Goal: Task Accomplishment & Management: Use online tool/utility

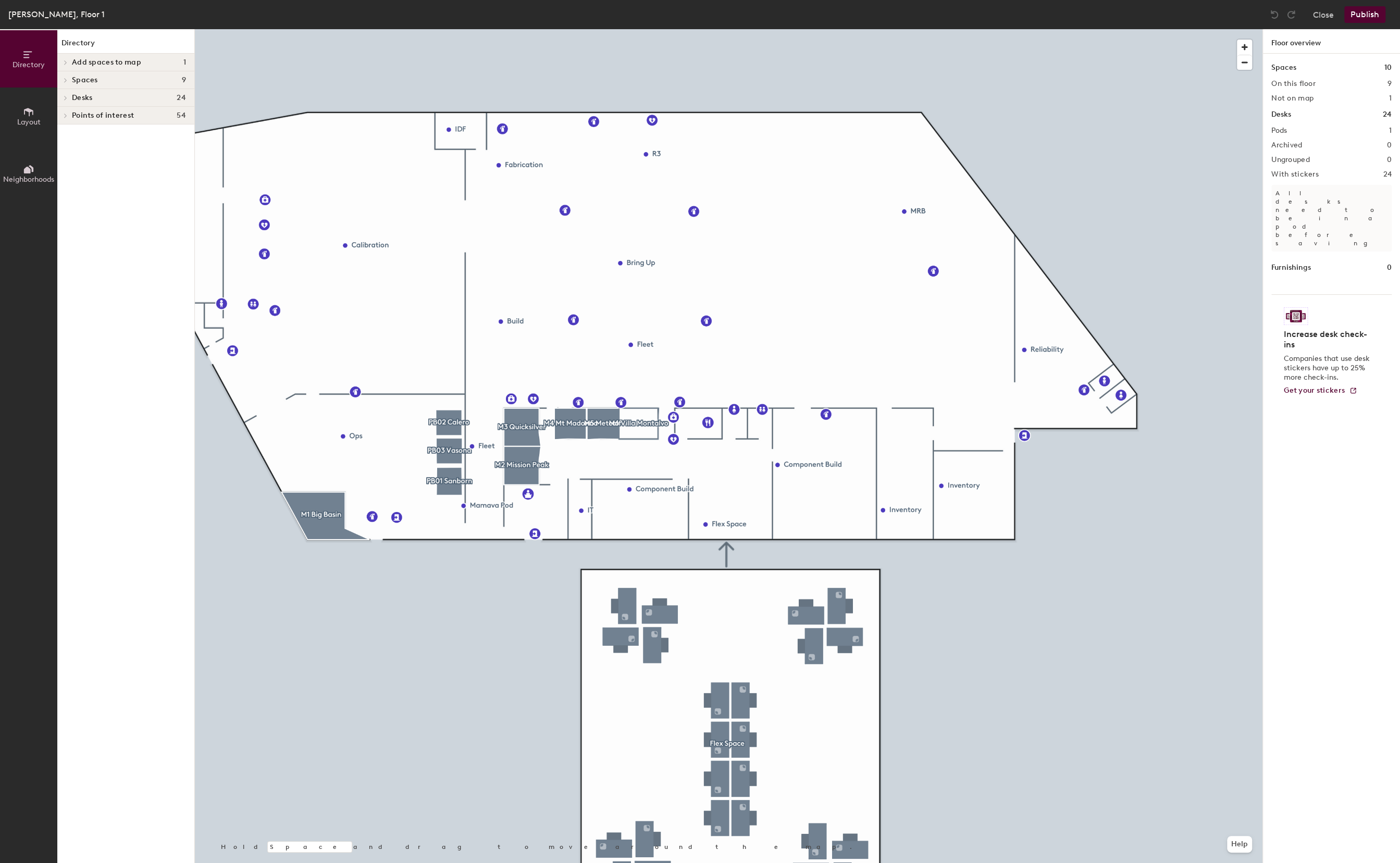
click at [97, 116] on span "Points of interest" at bounding box center [103, 116] width 62 height 9
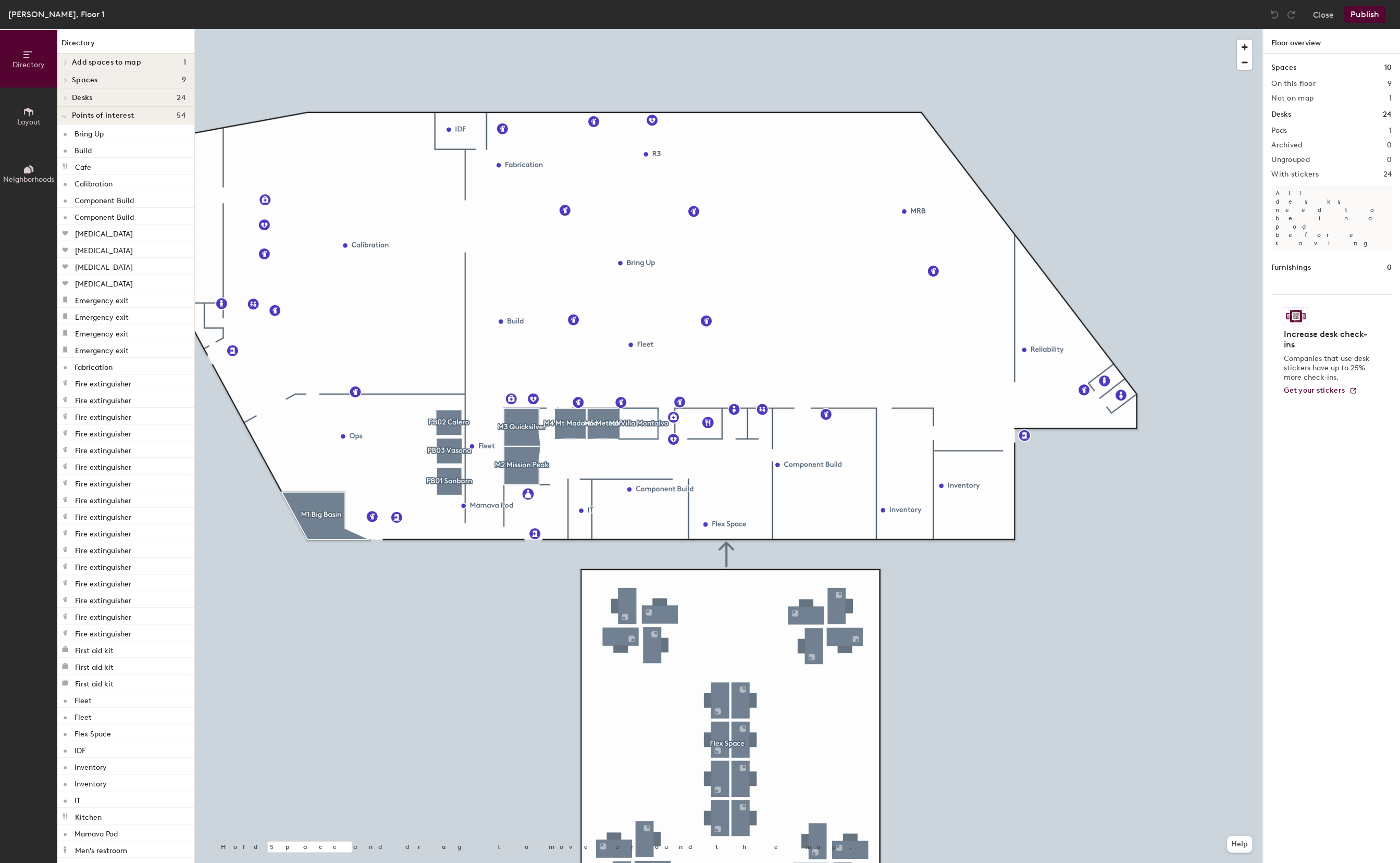
click at [31, 115] on icon at bounding box center [28, 112] width 12 height 12
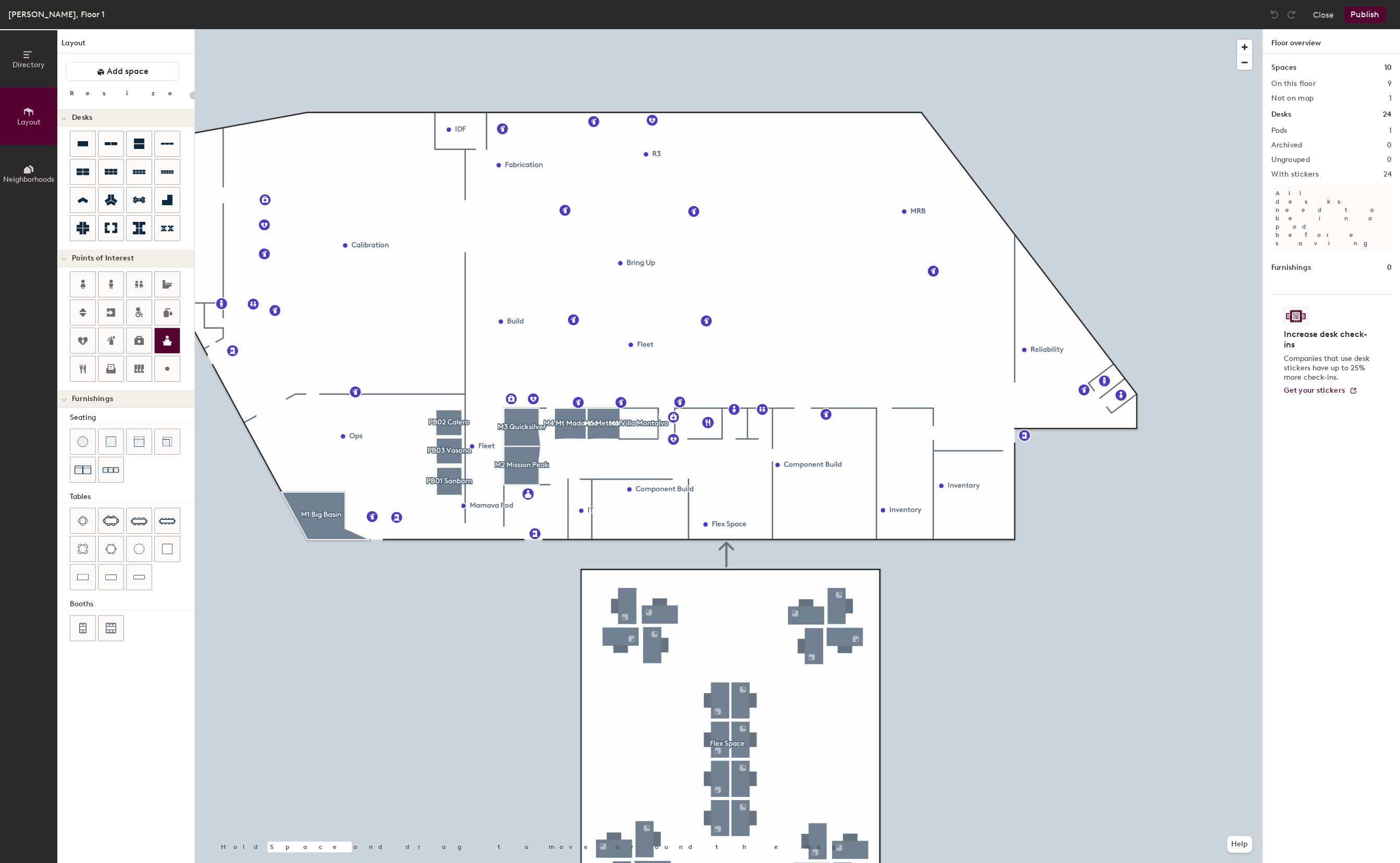
click at [1008, 416] on div "Directory Layout Neighborhoods Layout Add space Resize Desks Points of Interest…" at bounding box center [700, 446] width 1400 height 834
drag, startPoint x: 164, startPoint y: 346, endPoint x: 1008, endPoint y: 416, distance: 846.9
click at [1008, 416] on img at bounding box center [1008, 416] width 12 height 12
click at [1059, 442] on span "Done" at bounding box center [1049, 439] width 31 height 18
click at [563, 29] on div at bounding box center [728, 29] width 1068 height 0
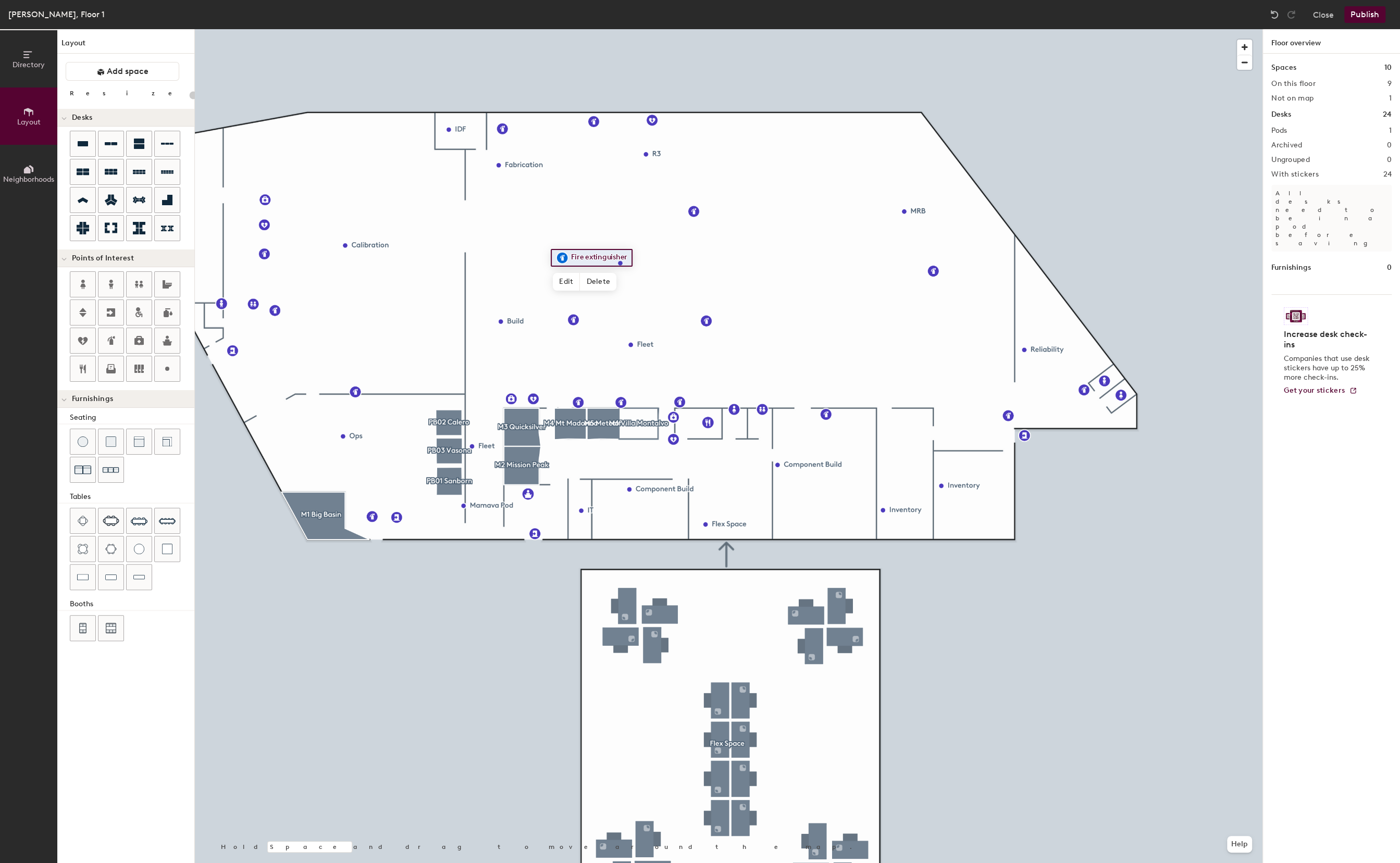
click at [794, 29] on div at bounding box center [728, 29] width 1068 height 0
click at [105, 337] on icon at bounding box center [111, 341] width 12 height 12
click at [408, 298] on span "Done" at bounding box center [411, 293] width 31 height 18
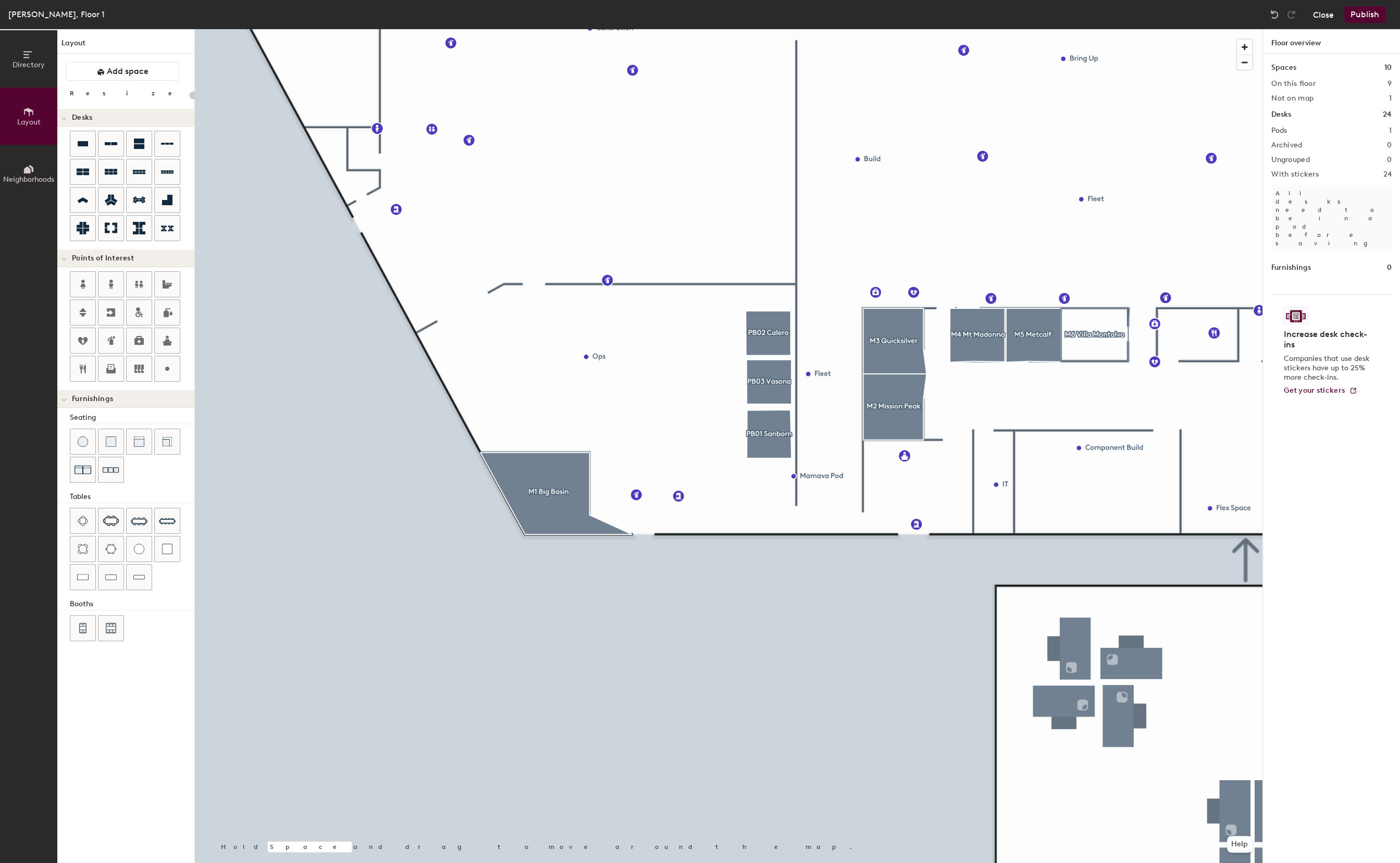
click at [1321, 15] on button "Close" at bounding box center [1324, 14] width 21 height 17
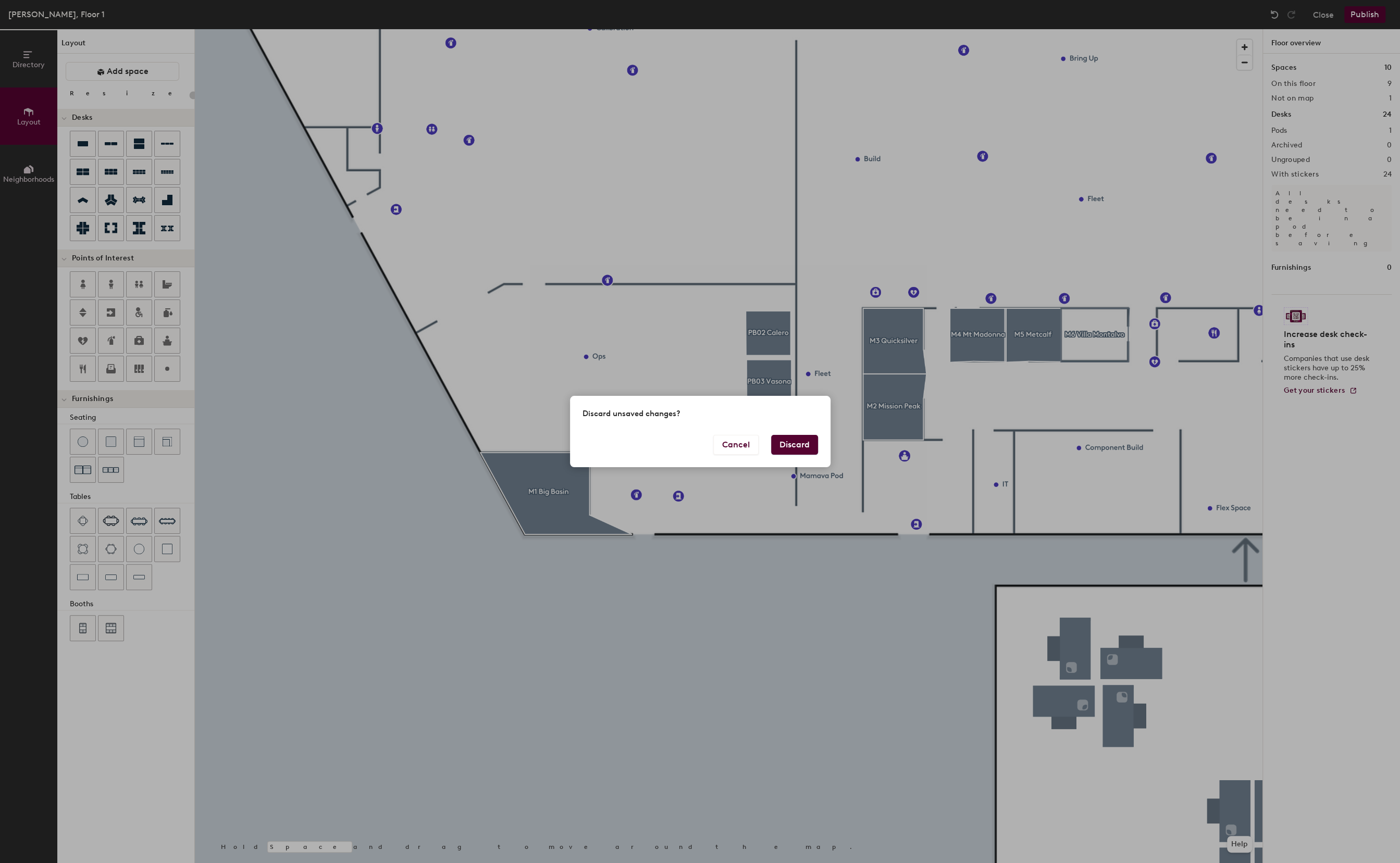
click at [810, 442] on button "Discard" at bounding box center [795, 445] width 47 height 20
type input "20"
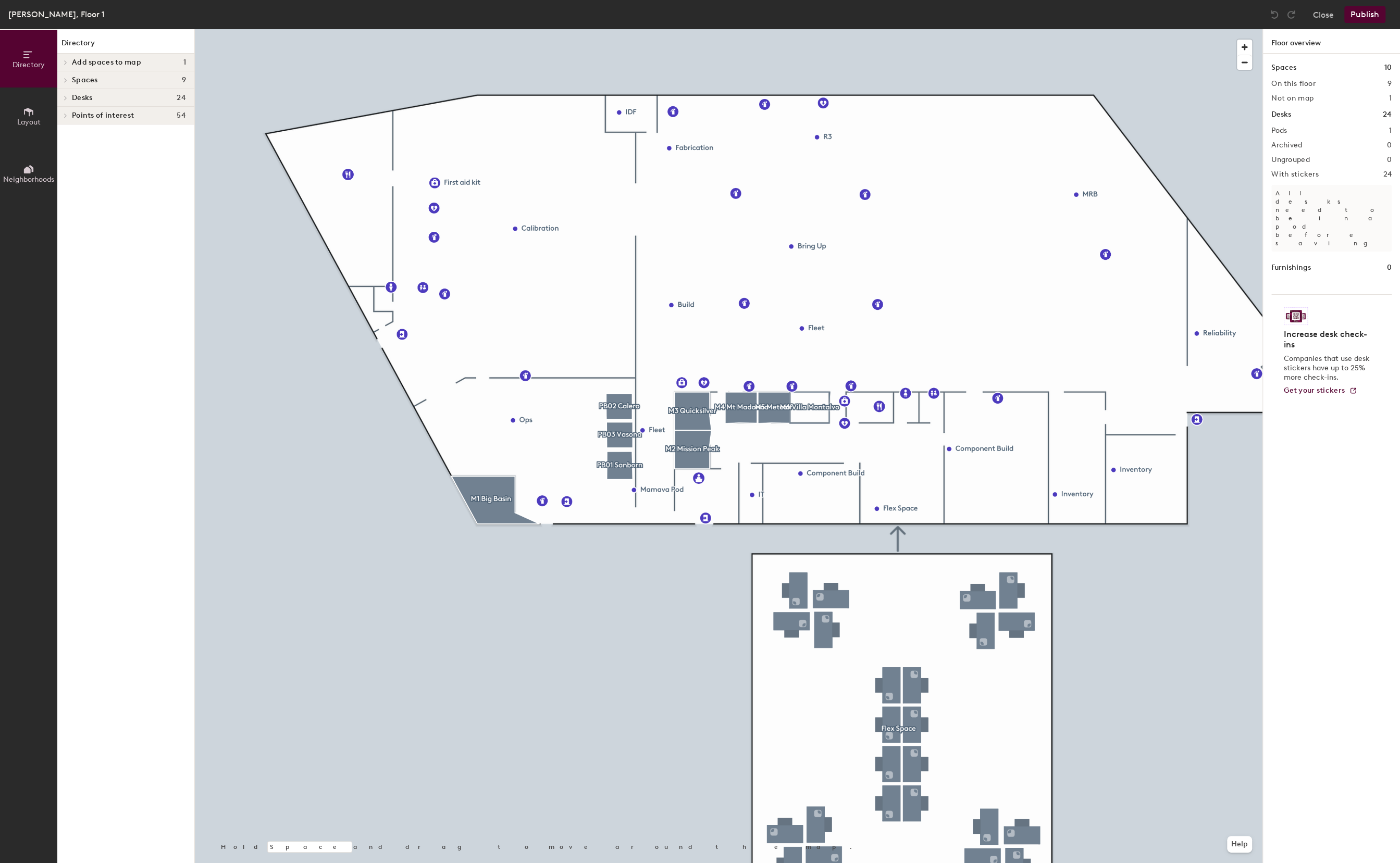
click at [434, 29] on div at bounding box center [728, 29] width 1068 height 0
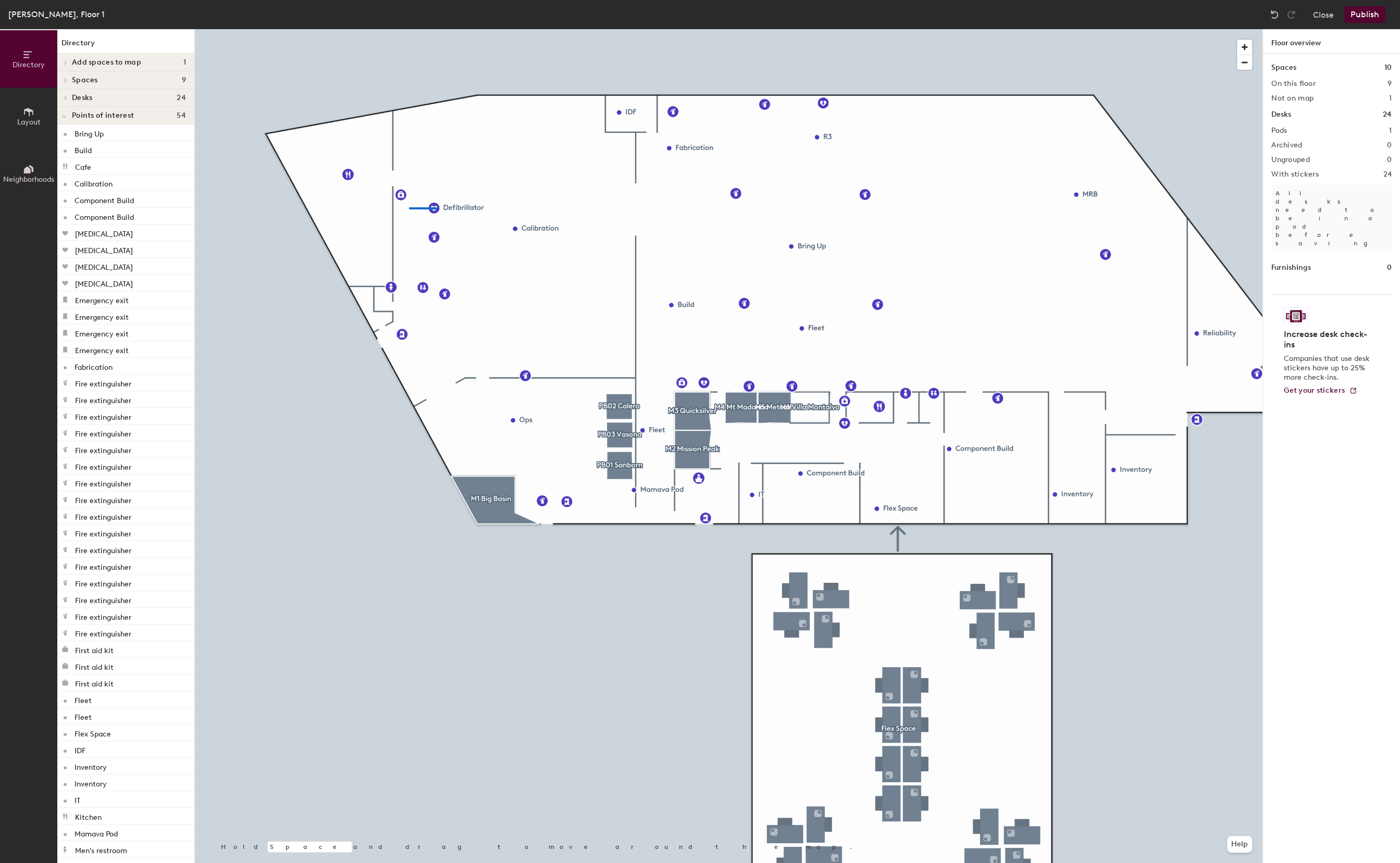
click at [409, 29] on div at bounding box center [728, 29] width 1068 height 0
click at [438, 29] on div at bounding box center [728, 29] width 1068 height 0
click at [1356, 21] on button "Publish" at bounding box center [1365, 14] width 41 height 17
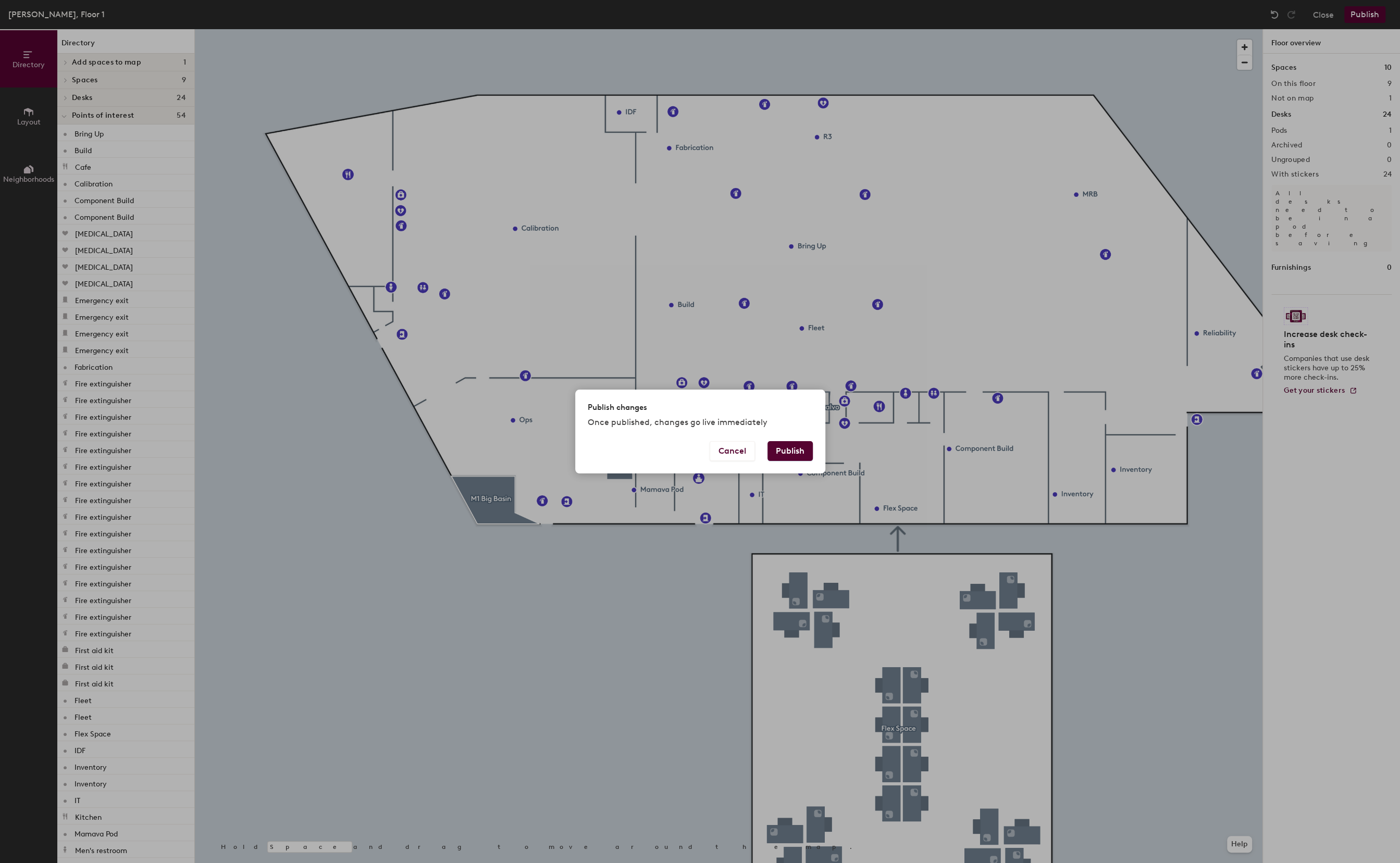
click at [792, 451] on button "Publish" at bounding box center [791, 451] width 46 height 20
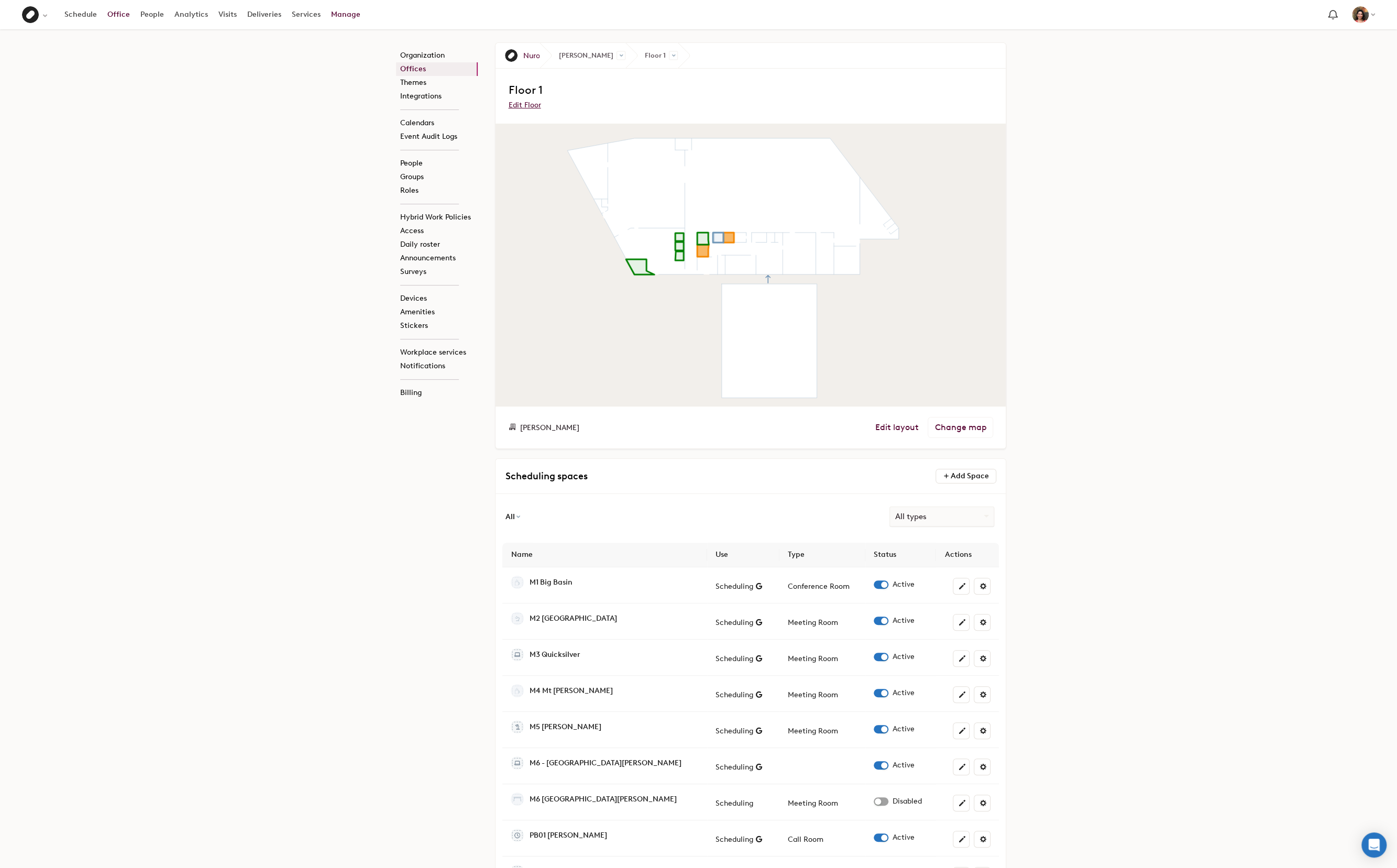
click at [113, 15] on link "Office" at bounding box center [118, 14] width 33 height 19
